Goal: Task Accomplishment & Management: Manage account settings

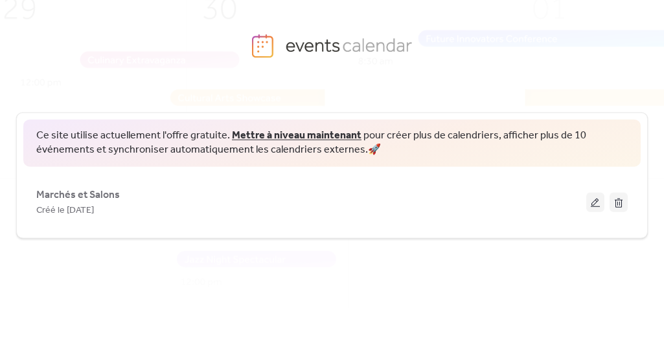
scroll to position [51, 0]
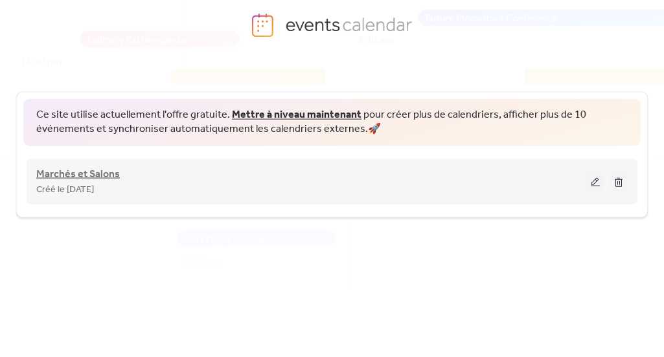
click at [109, 169] on span "Marchés et Salons" at bounding box center [78, 174] width 84 height 16
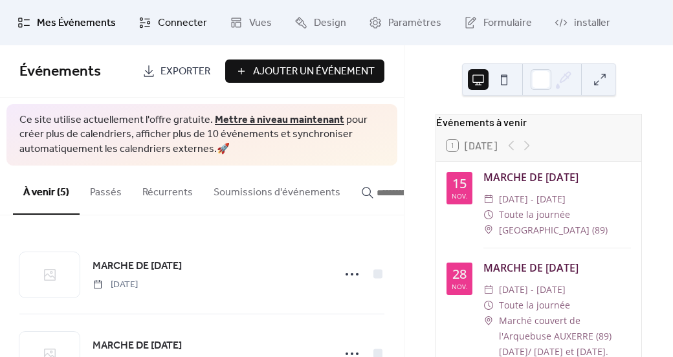
click at [179, 23] on span "Connecter" at bounding box center [182, 24] width 49 height 16
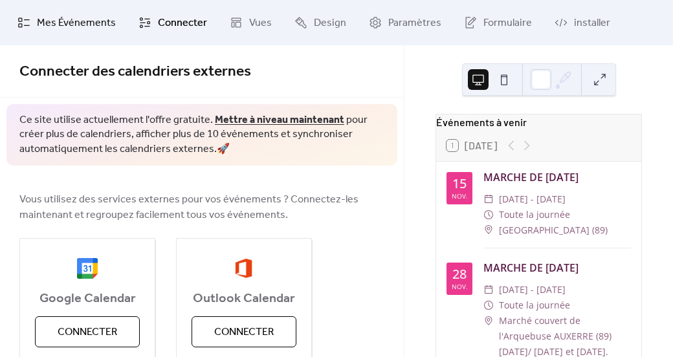
click at [72, 21] on span "Mes Événements" at bounding box center [76, 24] width 79 height 16
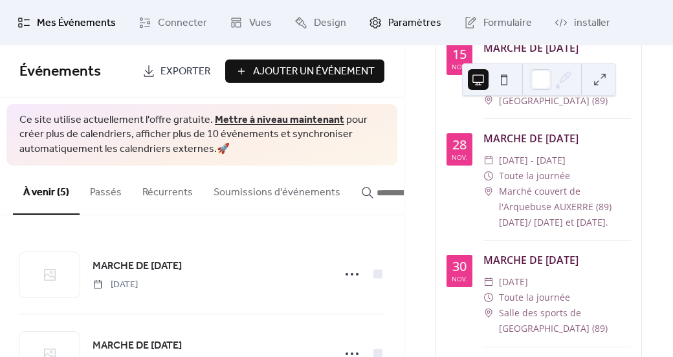
click at [390, 25] on span "Paramètres" at bounding box center [415, 24] width 53 height 16
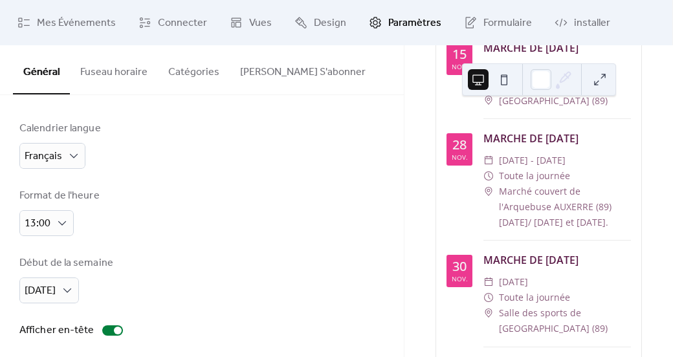
click at [213, 73] on button "Catégories" at bounding box center [194, 69] width 72 height 48
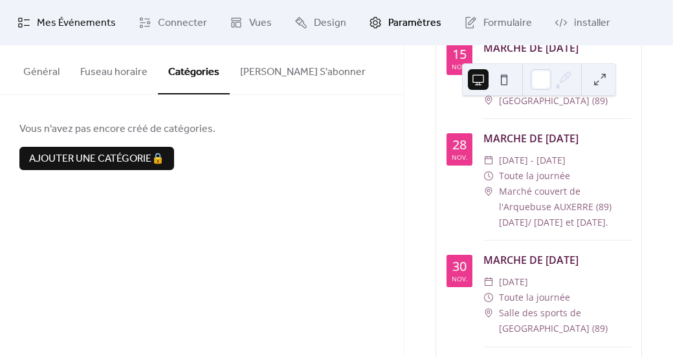
click at [89, 18] on span "Mes Événements" at bounding box center [76, 24] width 79 height 16
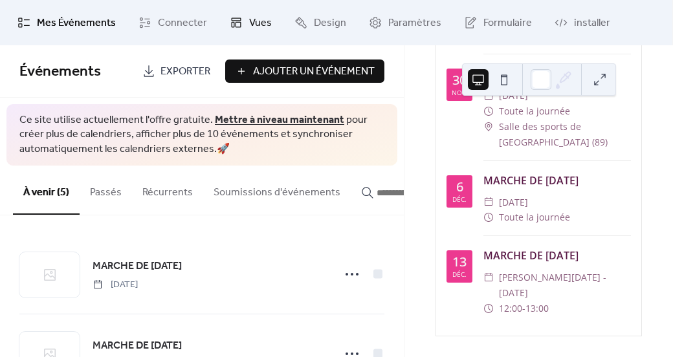
click at [258, 23] on span "Vues" at bounding box center [260, 24] width 23 height 16
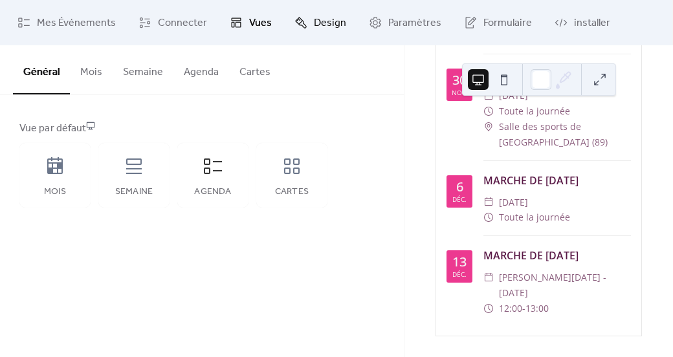
click at [321, 19] on span "Design" at bounding box center [330, 24] width 32 height 16
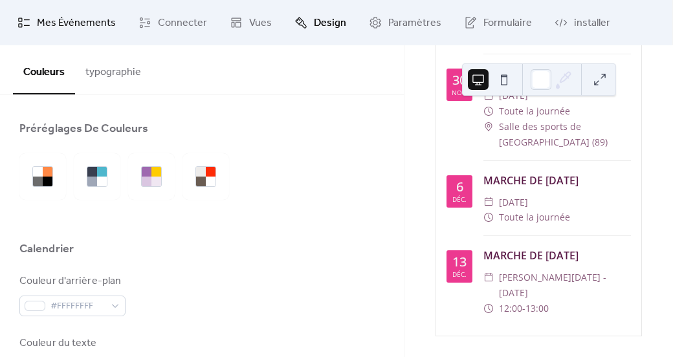
click at [71, 21] on span "Mes Événements" at bounding box center [76, 24] width 79 height 16
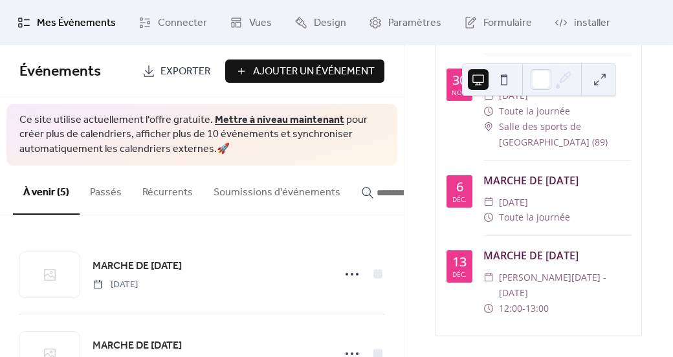
click at [634, 51] on div "15 nov. MARCHE DE NOËL ​ sam., nov. 15 - dim., nov. 16, 2025 ​ Toute la journée…" at bounding box center [538, 91] width 205 height 490
click at [644, 86] on div "Événements à venir 1 Aujourd'hui 15 nov. MARCHE DE NOËL ​ sam., nov. 15 - dim.,…" at bounding box center [538, 67] width 227 height 539
click at [399, 16] on span "Paramètres" at bounding box center [415, 24] width 53 height 16
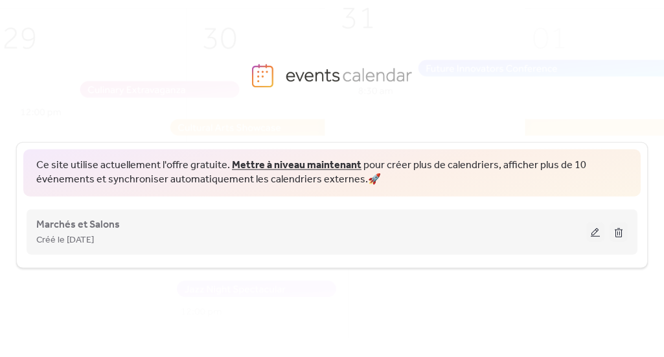
click at [596, 231] on button at bounding box center [595, 231] width 18 height 19
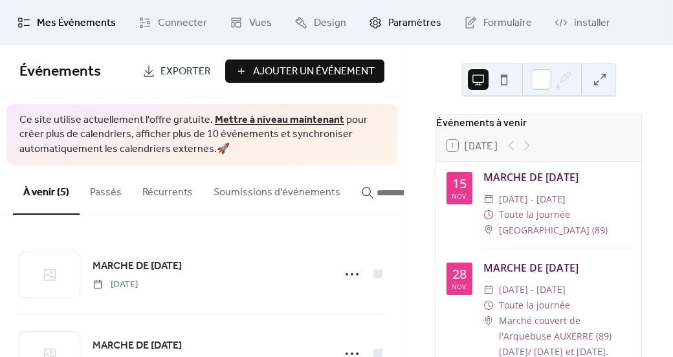
click at [407, 16] on span "Paramètres" at bounding box center [415, 24] width 53 height 16
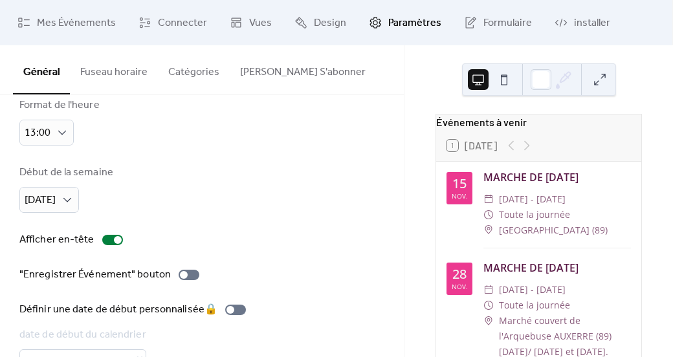
scroll to position [135, 0]
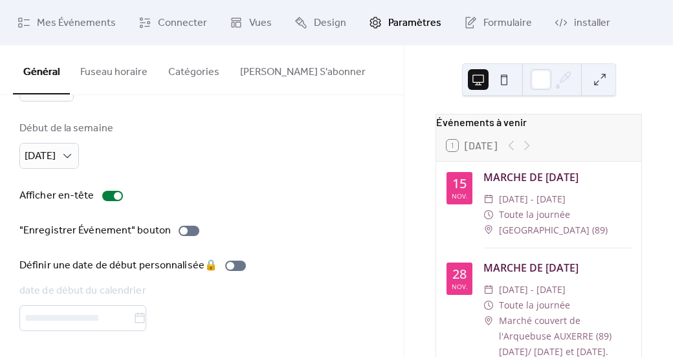
click at [291, 80] on button "Bouton S'abonner" at bounding box center [303, 69] width 146 height 48
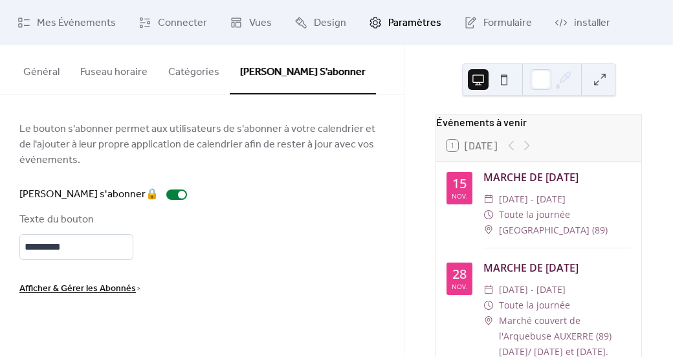
click at [122, 65] on button "Fuseau horaire" at bounding box center [114, 69] width 88 height 48
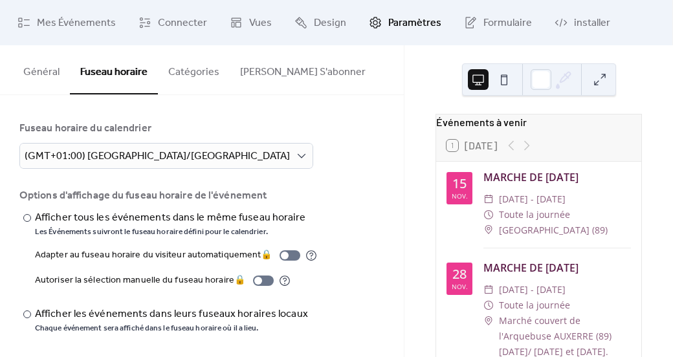
click at [52, 76] on button "Général" at bounding box center [41, 69] width 57 height 48
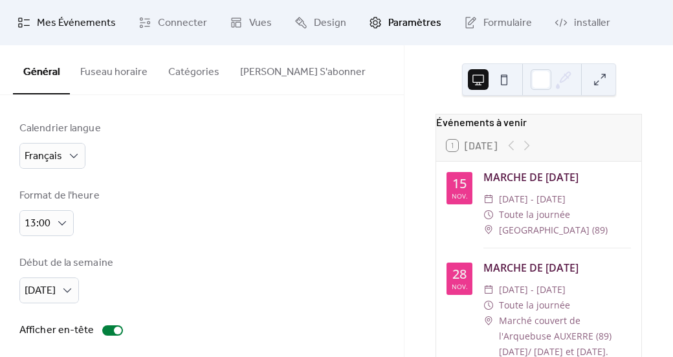
click at [66, 28] on span "Mes Événements" at bounding box center [76, 24] width 79 height 16
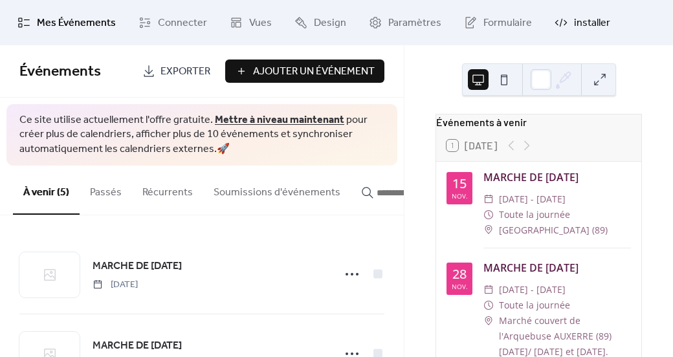
click at [598, 28] on span "installer" at bounding box center [592, 24] width 36 height 16
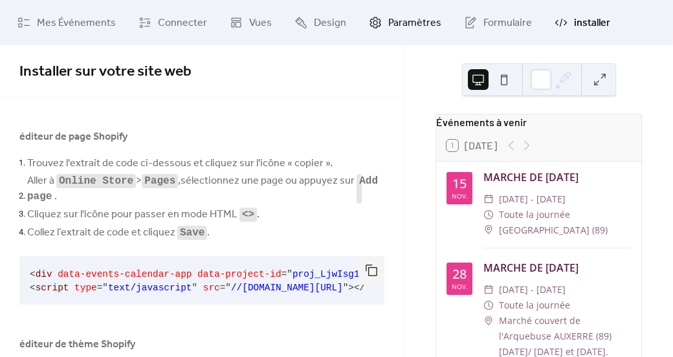
click at [432, 23] on span "Paramètres" at bounding box center [415, 24] width 53 height 16
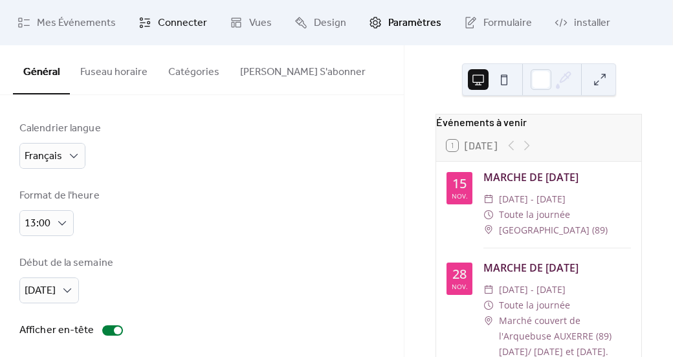
click at [183, 25] on span "Connecter" at bounding box center [182, 24] width 49 height 16
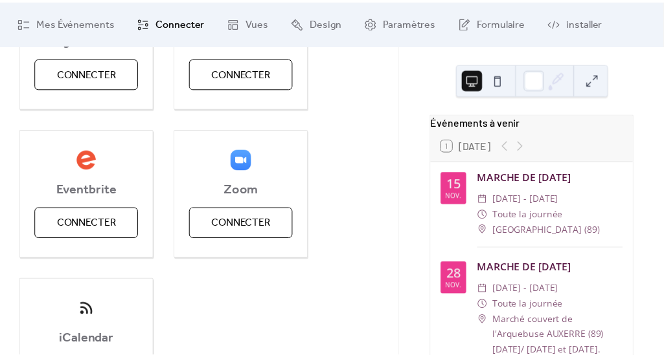
scroll to position [363, 0]
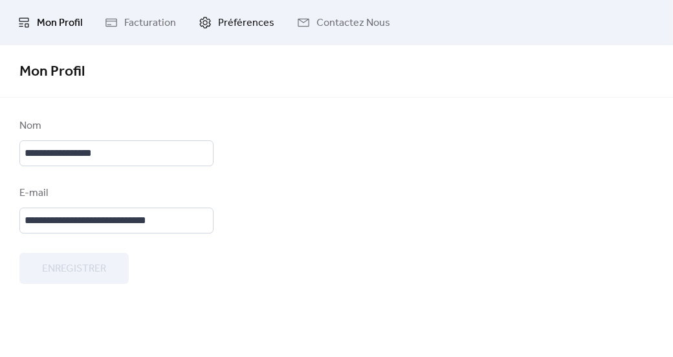
click at [249, 25] on span "Préférences" at bounding box center [246, 24] width 56 height 16
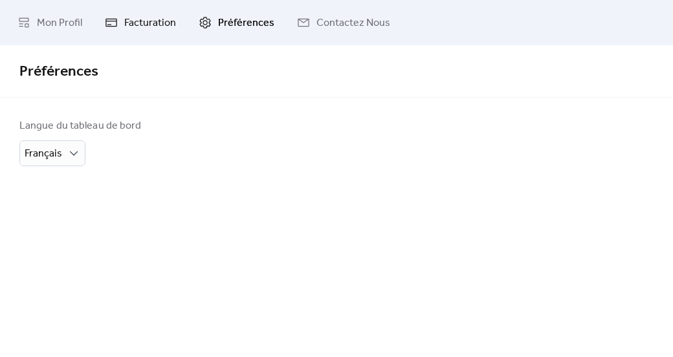
click at [153, 27] on span "Facturation" at bounding box center [150, 24] width 52 height 16
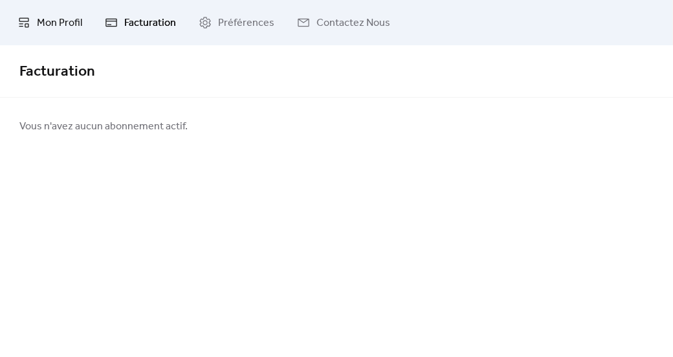
click at [54, 16] on span "Mon Profil" at bounding box center [59, 24] width 45 height 16
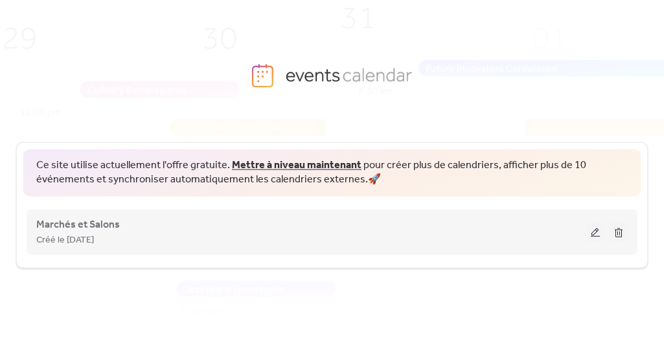
scroll to position [51, 0]
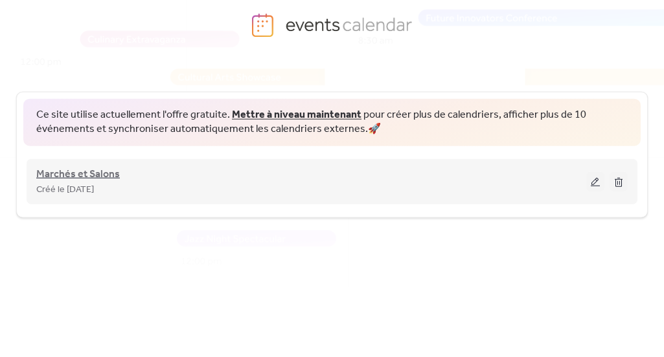
click at [102, 175] on span "Marchés et Salons" at bounding box center [78, 174] width 84 height 16
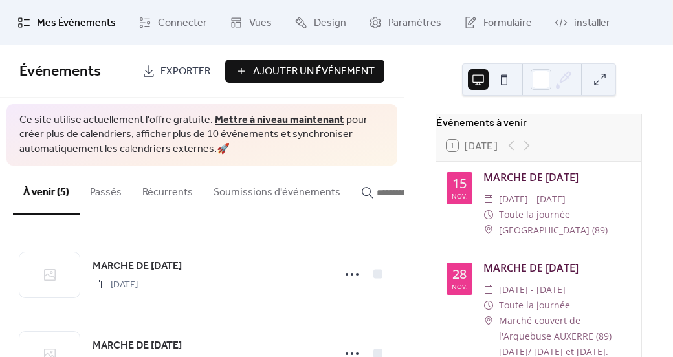
click at [660, 144] on div "Événements à venir 1 Aujourd'hui 15 nov. MARCHE DE NOËL ​ sam., nov. 15 - dim.,…" at bounding box center [539, 201] width 269 height 312
drag, startPoint x: 660, startPoint y: 142, endPoint x: 656, endPoint y: 97, distance: 45.5
click at [660, 142] on div "Événements à venir 1 Aujourd'hui 15 nov. MARCHE DE NOËL ​ sam., nov. 15 - dim.,…" at bounding box center [539, 201] width 269 height 312
click at [273, 195] on button "Soumissions d'événements" at bounding box center [277, 190] width 148 height 48
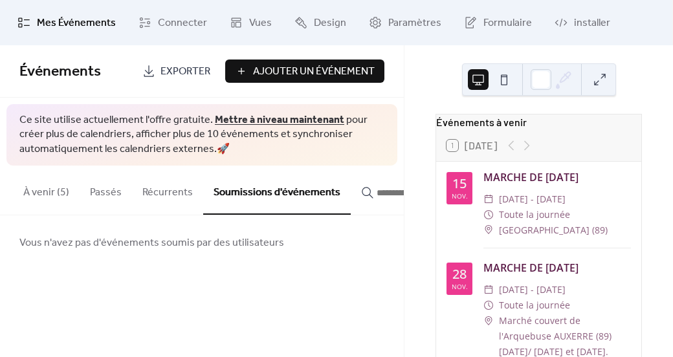
click at [39, 184] on button "À venir (5)" at bounding box center [46, 190] width 67 height 48
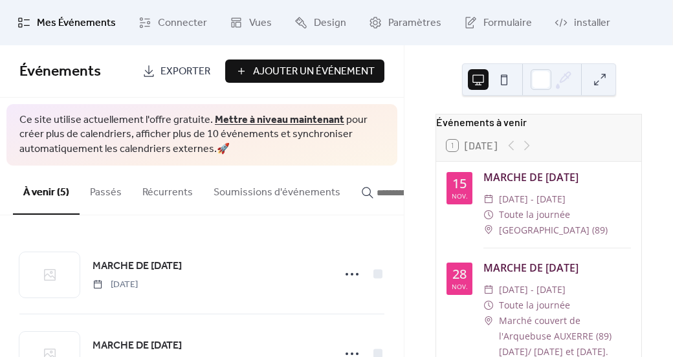
scroll to position [65, 0]
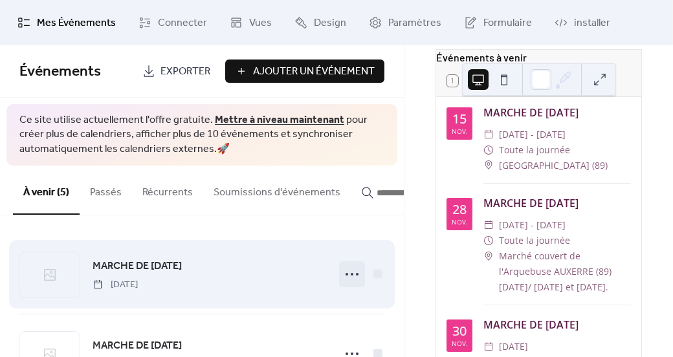
click at [350, 275] on icon at bounding box center [352, 274] width 21 height 21
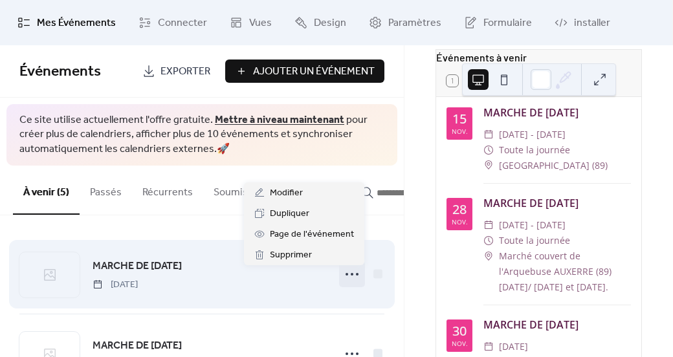
click at [350, 275] on icon at bounding box center [352, 274] width 21 height 21
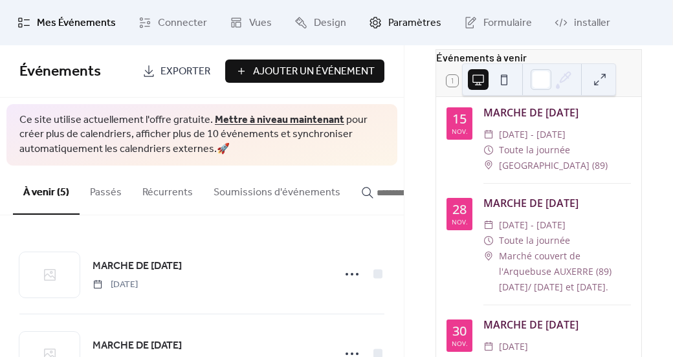
click at [392, 19] on span "Paramètres" at bounding box center [415, 24] width 53 height 16
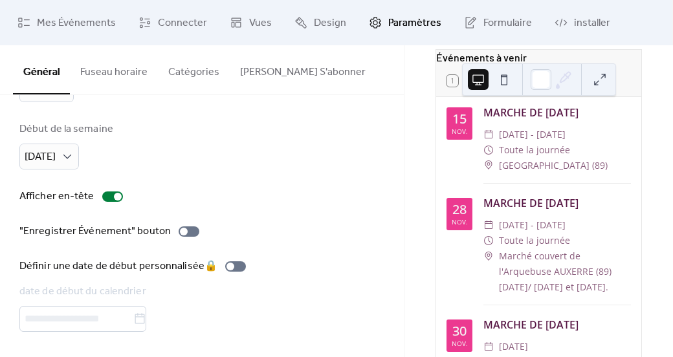
scroll to position [135, 0]
click at [72, 27] on span "Mes Événements" at bounding box center [76, 24] width 79 height 16
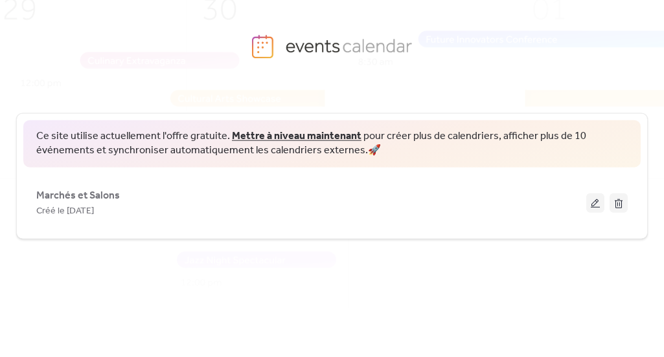
scroll to position [51, 0]
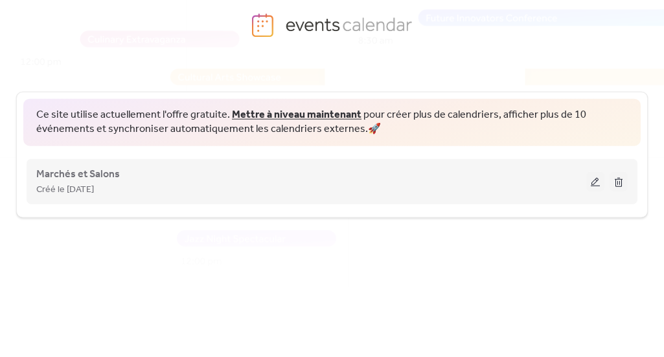
click at [599, 179] on button at bounding box center [595, 181] width 18 height 19
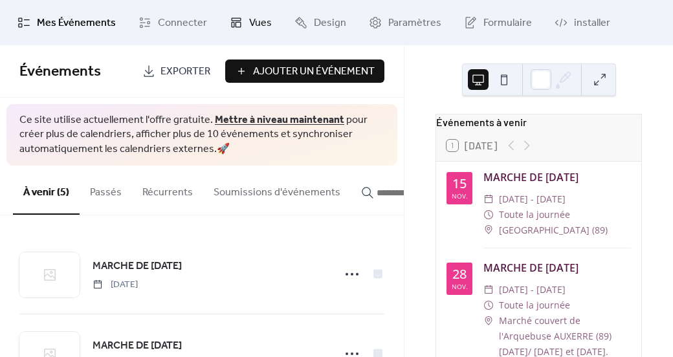
click at [267, 22] on link "Vues" at bounding box center [251, 22] width 62 height 35
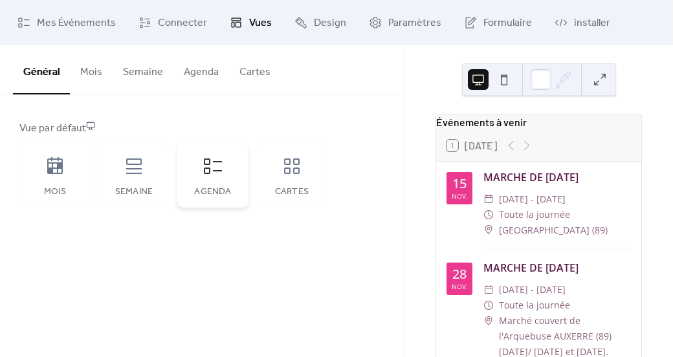
click at [227, 170] on div "Agenda" at bounding box center [212, 175] width 71 height 65
click at [124, 170] on icon at bounding box center [134, 166] width 21 height 21
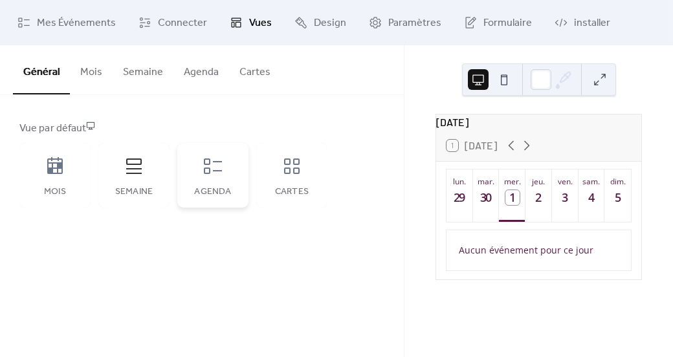
click at [220, 173] on icon at bounding box center [213, 166] width 21 height 21
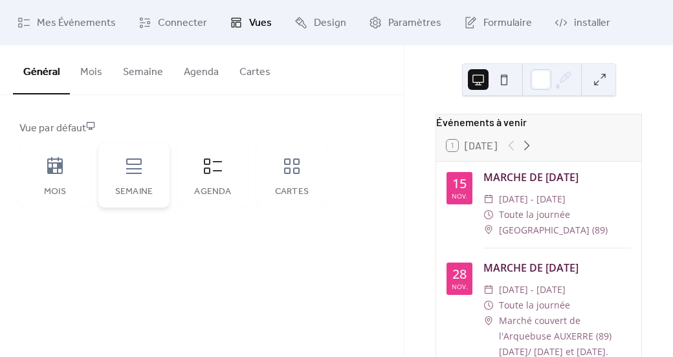
click at [139, 168] on icon at bounding box center [134, 167] width 16 height 16
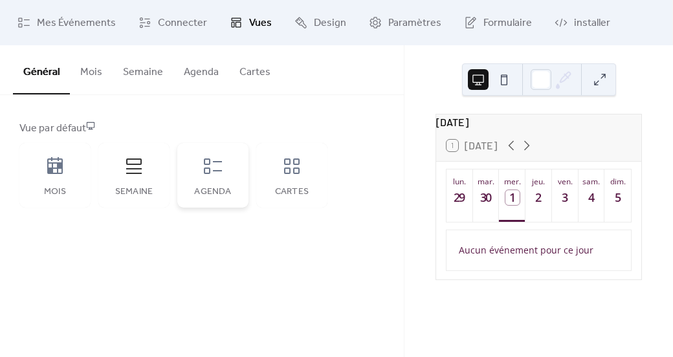
click at [241, 159] on div "Agenda" at bounding box center [212, 175] width 71 height 65
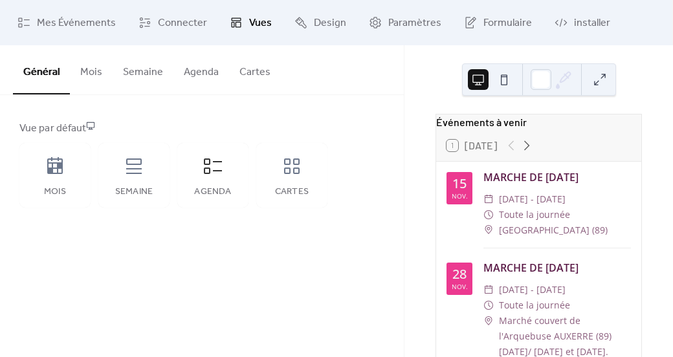
click at [243, 74] on button "Cartes" at bounding box center [255, 69] width 52 height 48
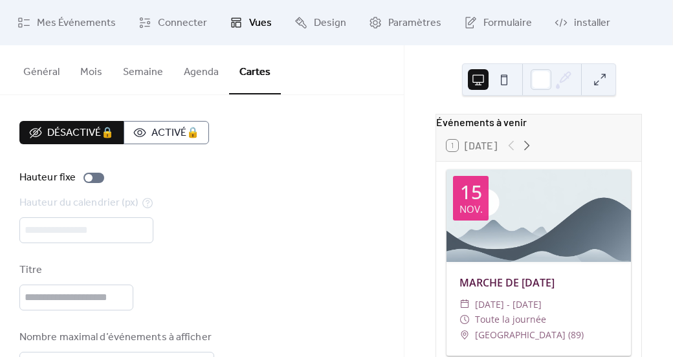
click at [58, 71] on button "Général" at bounding box center [41, 69] width 57 height 48
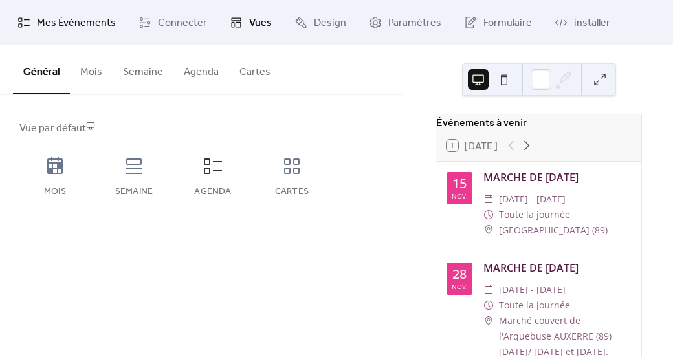
click at [85, 12] on link "Mes Événements" at bounding box center [67, 22] width 118 height 35
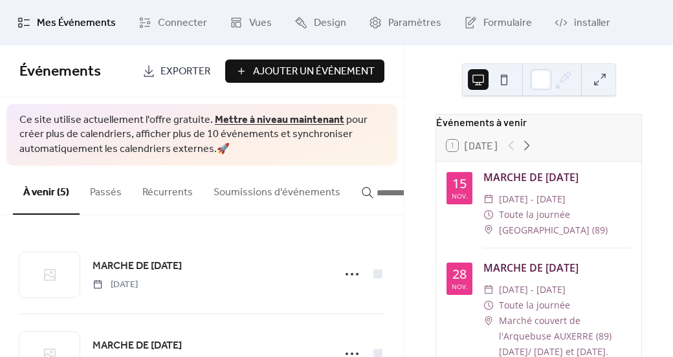
click at [504, 78] on button at bounding box center [504, 79] width 21 height 21
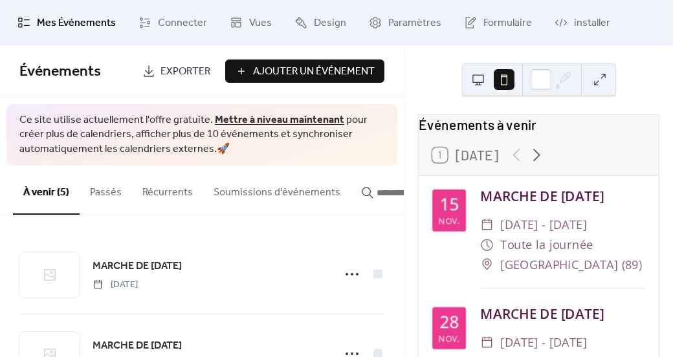
click at [469, 82] on button at bounding box center [478, 79] width 21 height 21
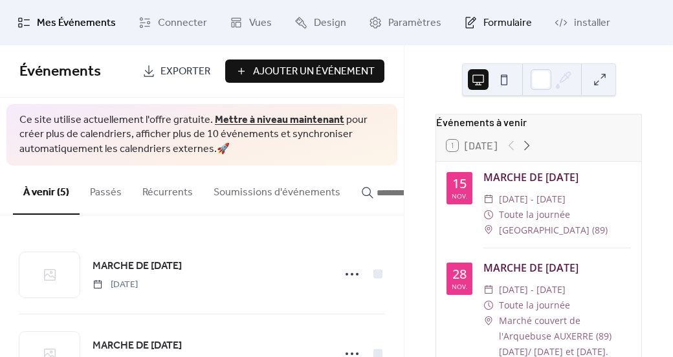
click at [464, 18] on icon at bounding box center [470, 22] width 13 height 13
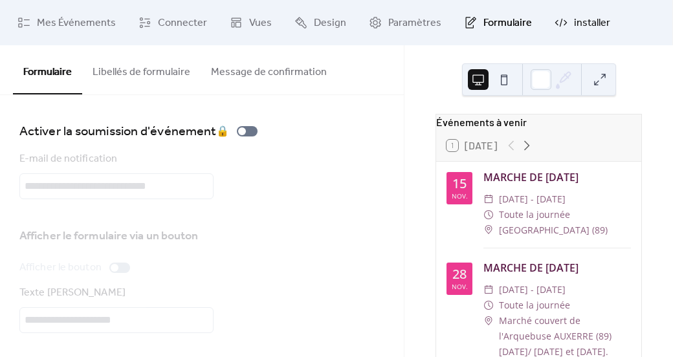
click at [591, 18] on span "installer" at bounding box center [592, 24] width 36 height 16
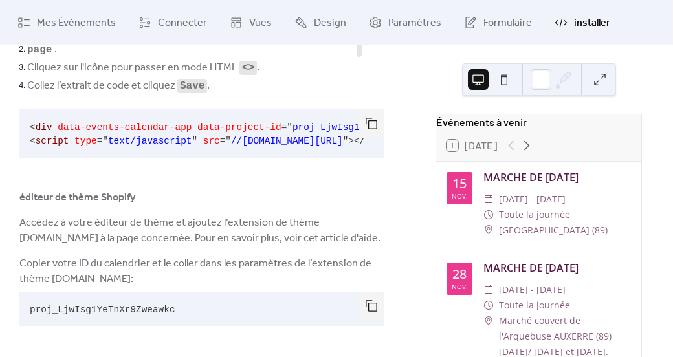
scroll to position [150, 0]
click at [365, 306] on button "button" at bounding box center [372, 306] width 26 height 28
